Goal: Contribute content

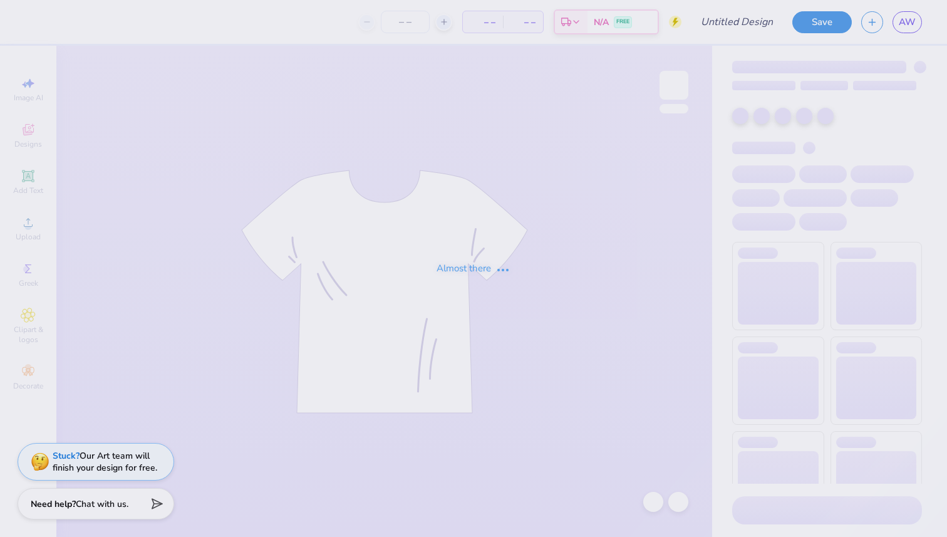
type input "Xtreme sports fall rush 2025"
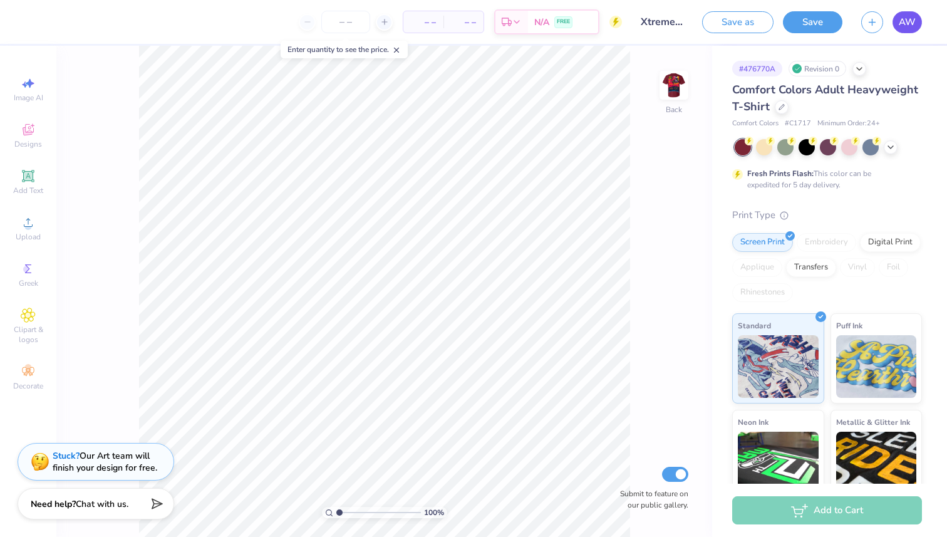
click at [908, 18] on span "AW" at bounding box center [907, 22] width 17 height 14
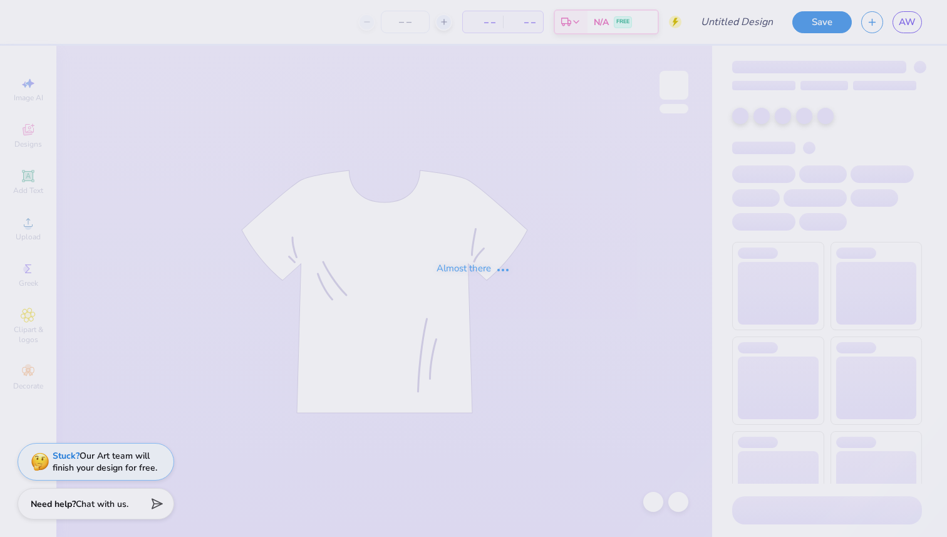
type input "ATO shirt"
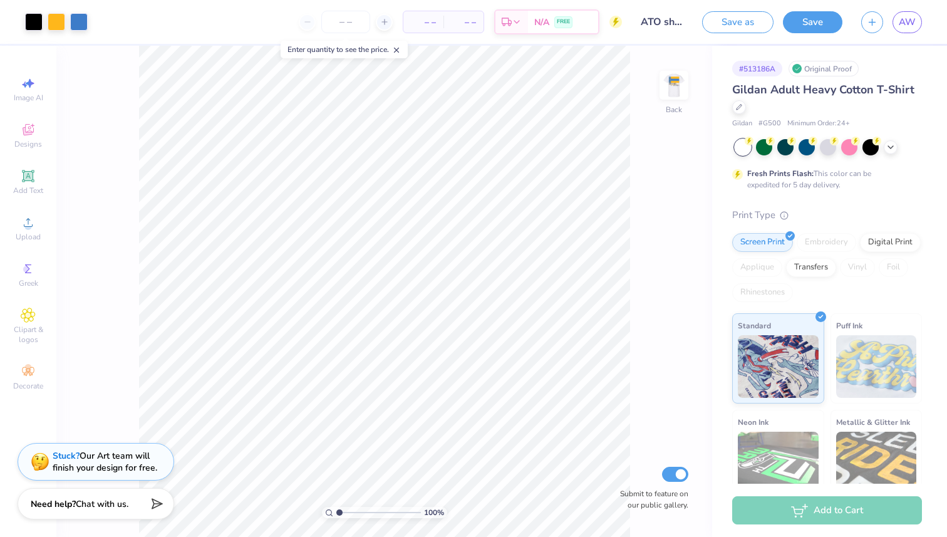
click at [399, 51] on line at bounding box center [397, 50] width 4 height 4
